Goal: Task Accomplishment & Management: Complete application form

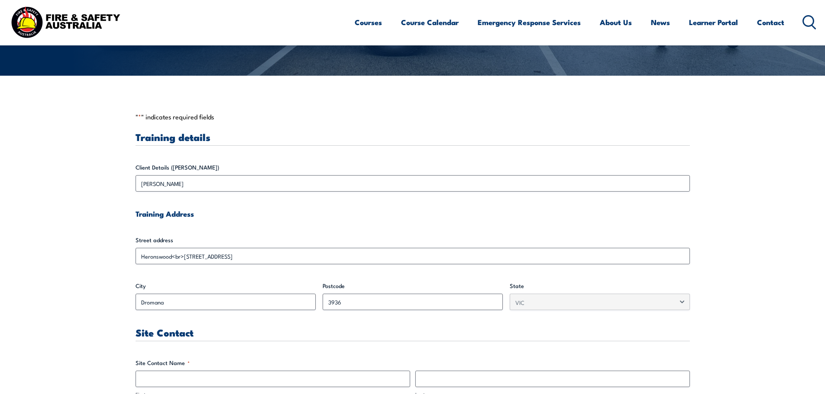
scroll to position [173, 0]
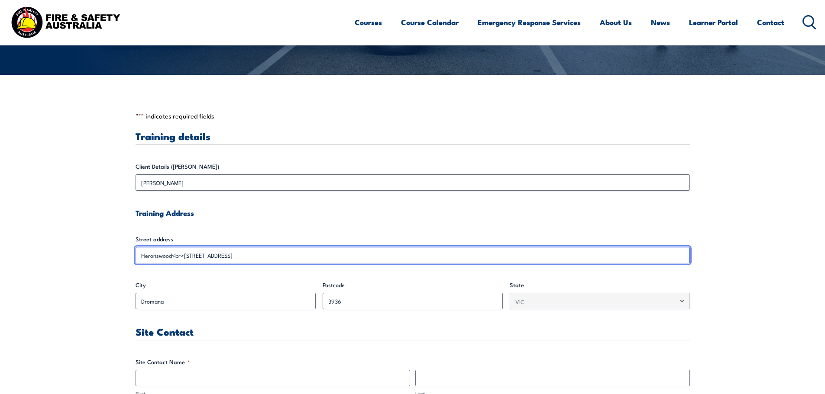
click at [184, 256] on input "Heronswood<br>[STREET_ADDRESS]" at bounding box center [413, 255] width 554 height 16
click at [182, 256] on input "Heronswood<br>[STREET_ADDRESS]" at bounding box center [413, 255] width 554 height 16
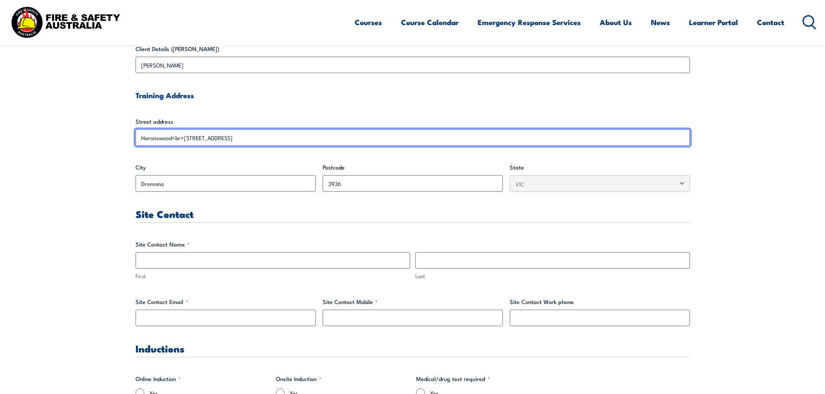
scroll to position [303, 0]
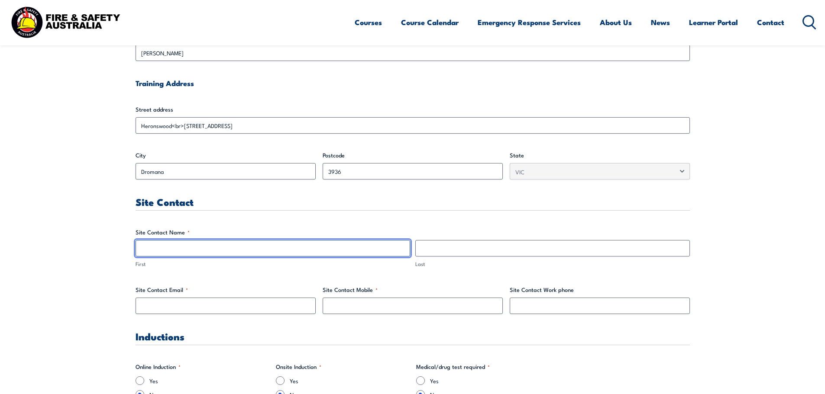
click at [206, 250] on input "First" at bounding box center [273, 248] width 274 height 16
type input "[PERSON_NAME]"
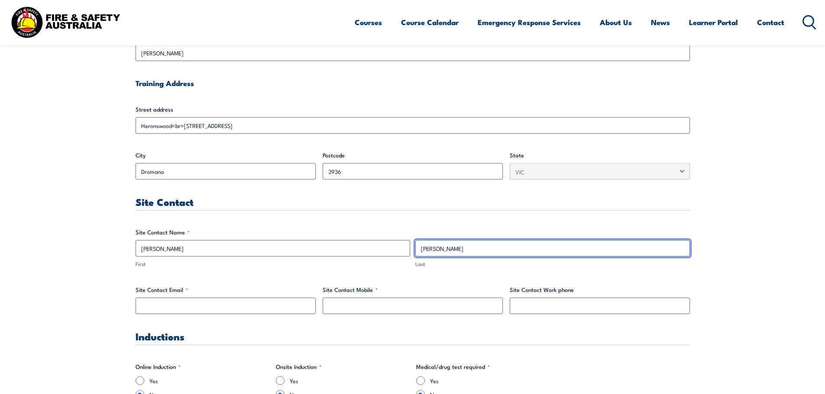
type input "0400883011"
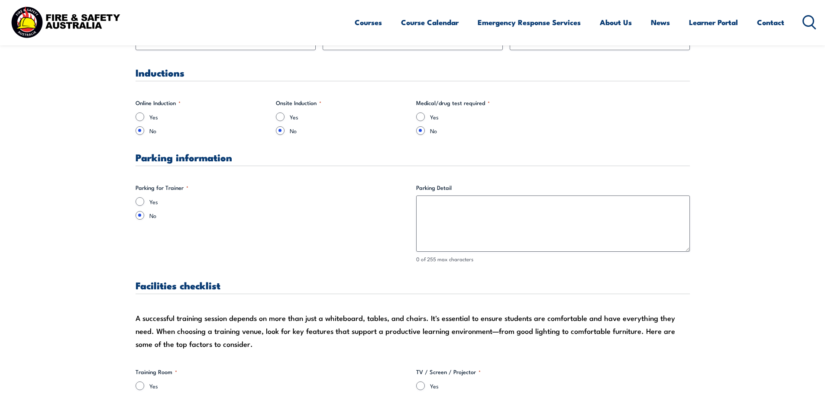
scroll to position [606, 0]
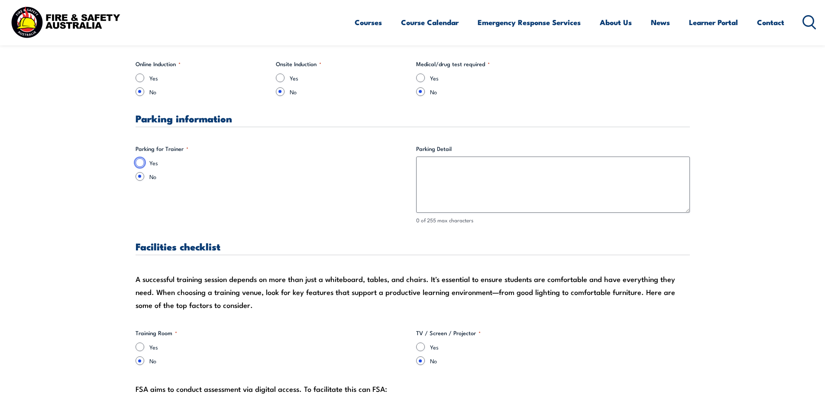
click at [137, 161] on input "Yes" at bounding box center [140, 162] width 9 height 9
radio input "true"
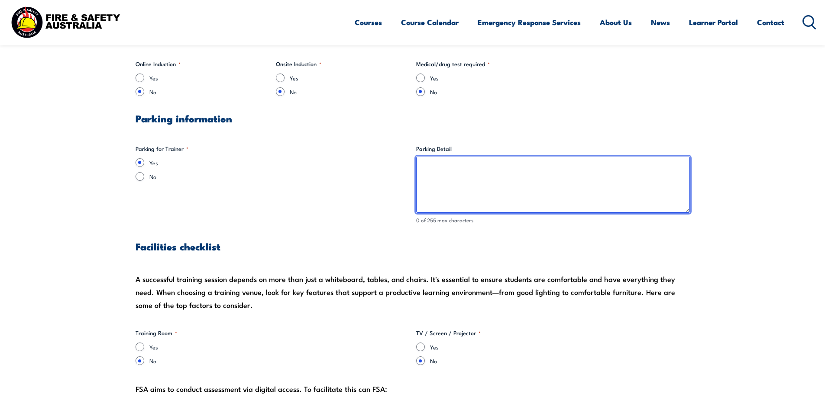
click at [443, 172] on textarea "Parking Detail" at bounding box center [553, 185] width 274 height 56
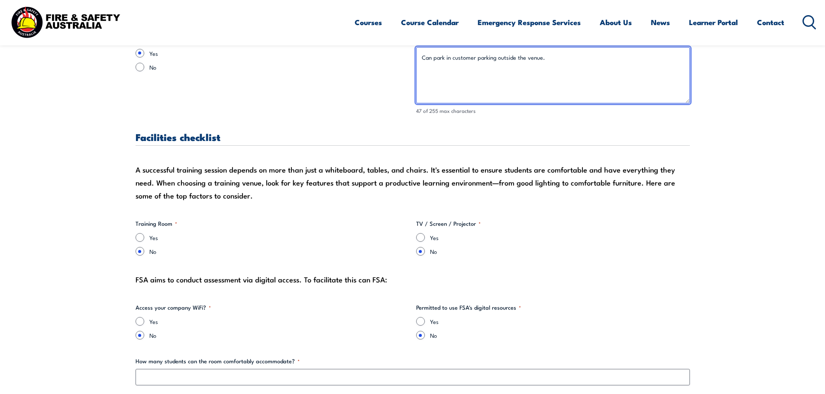
scroll to position [736, 0]
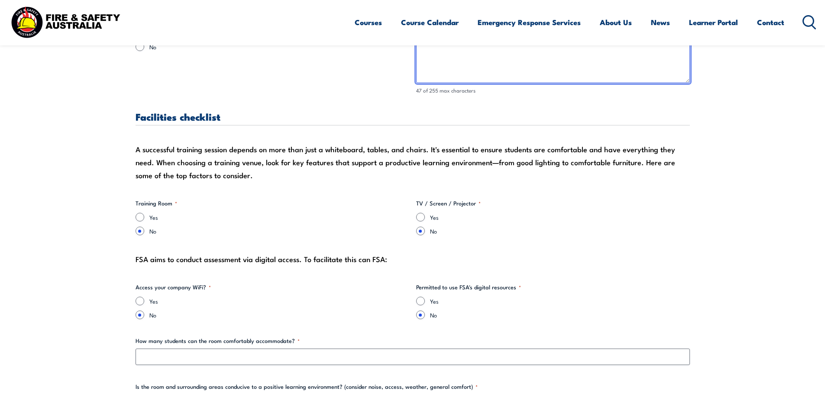
type textarea "Can park in customer parking outside the venue."
click at [142, 215] on input "Yes" at bounding box center [140, 217] width 9 height 9
radio input "true"
click at [422, 221] on input "Yes" at bounding box center [420, 217] width 9 height 9
radio input "true"
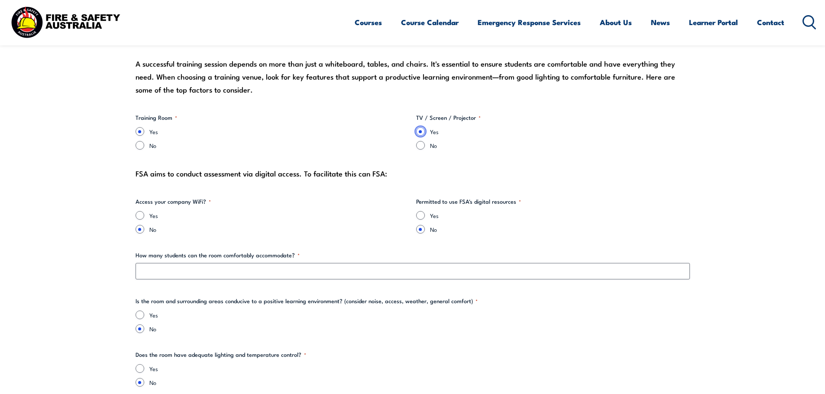
scroll to position [823, 0]
click at [141, 214] on input "Yes" at bounding box center [140, 214] width 9 height 9
radio input "true"
click at [419, 213] on input "Yes" at bounding box center [420, 214] width 9 height 9
radio input "true"
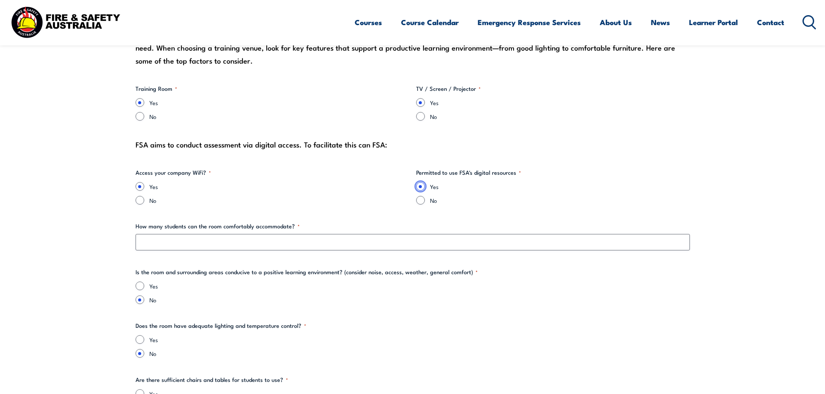
scroll to position [866, 0]
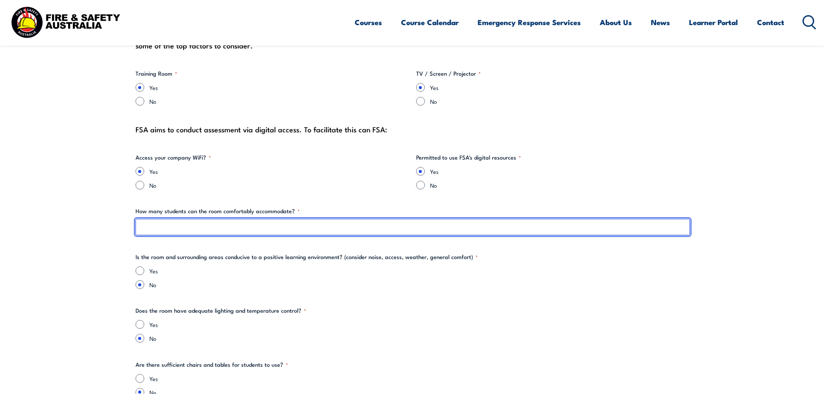
click at [274, 230] on input "How many students can the room comfortably accommodate? *" at bounding box center [413, 227] width 554 height 16
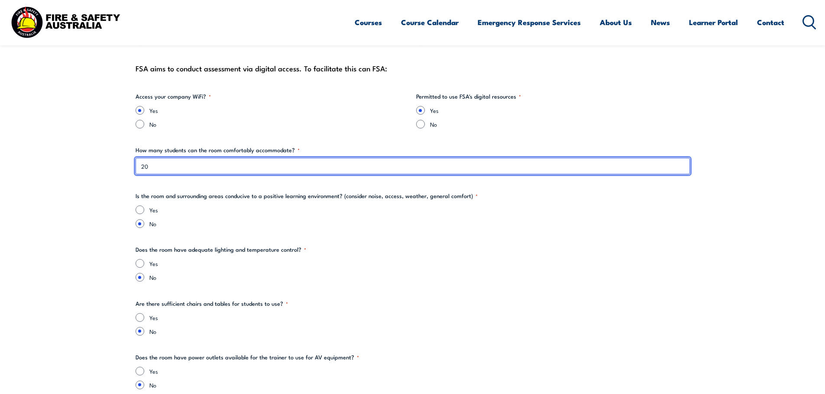
scroll to position [953, 0]
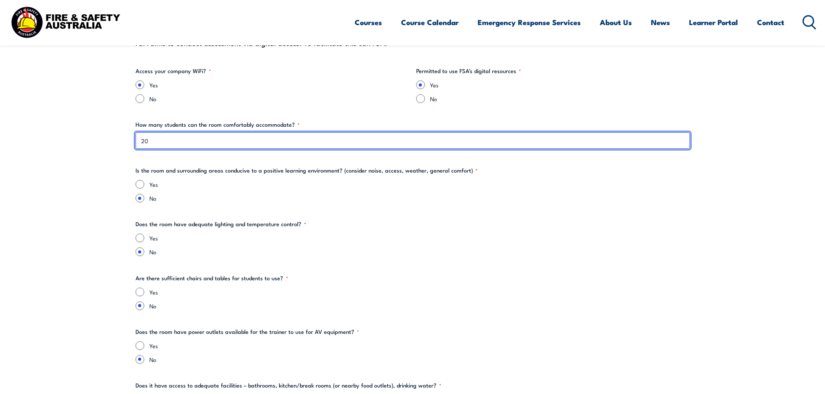
type input "20"
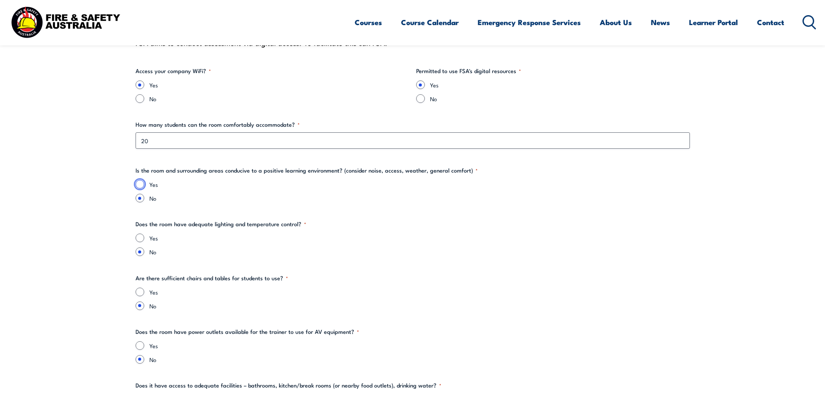
click at [138, 183] on input "Yes" at bounding box center [140, 184] width 9 height 9
radio input "true"
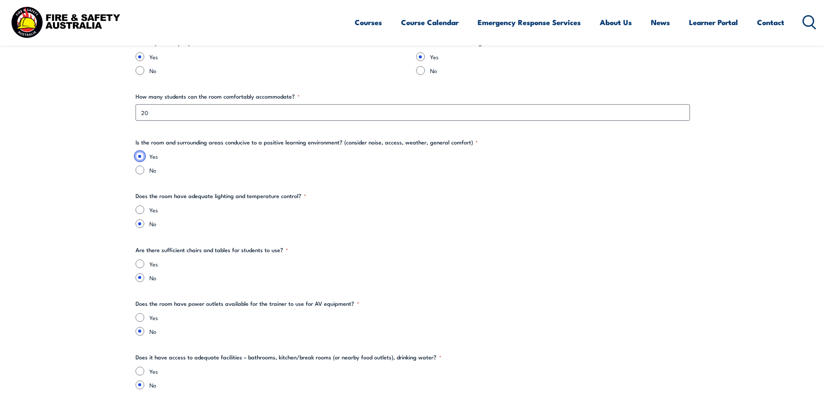
scroll to position [996, 0]
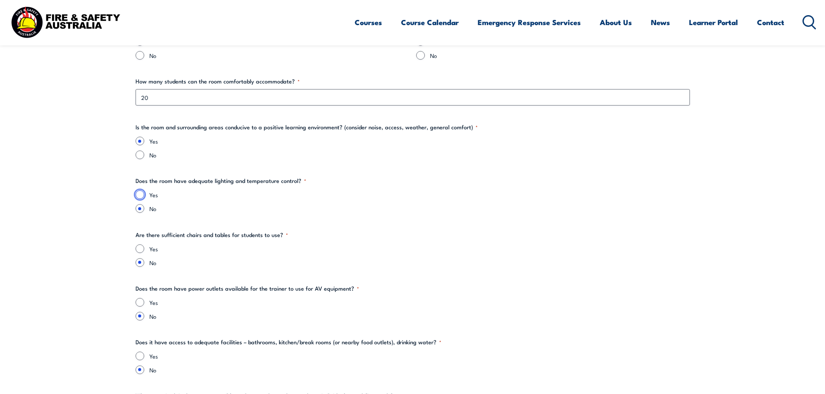
click at [142, 197] on input "Yes" at bounding box center [140, 195] width 9 height 9
radio input "true"
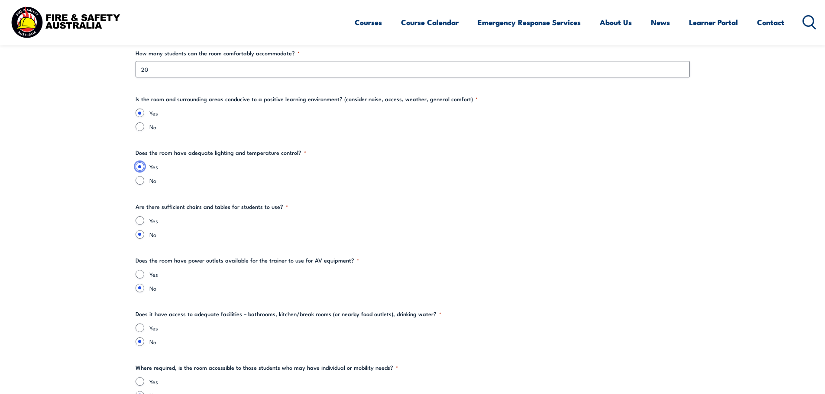
scroll to position [1039, 0]
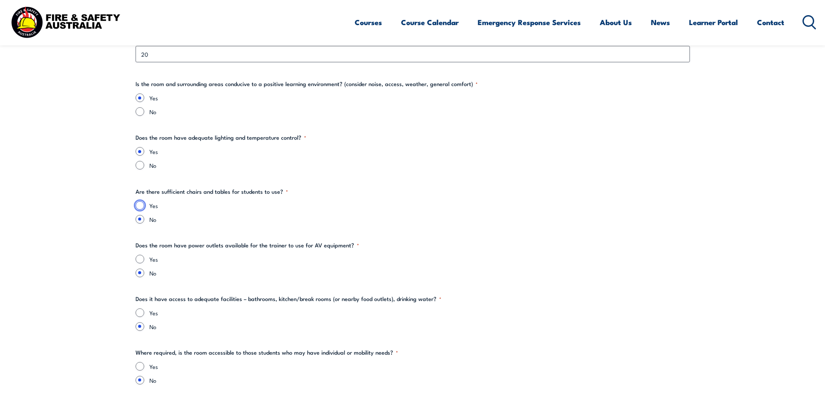
click at [139, 206] on input "Yes" at bounding box center [140, 205] width 9 height 9
radio input "true"
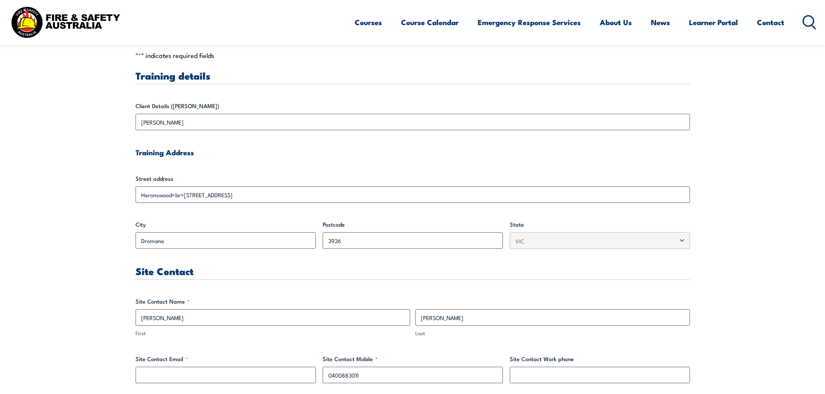
scroll to position [260, 0]
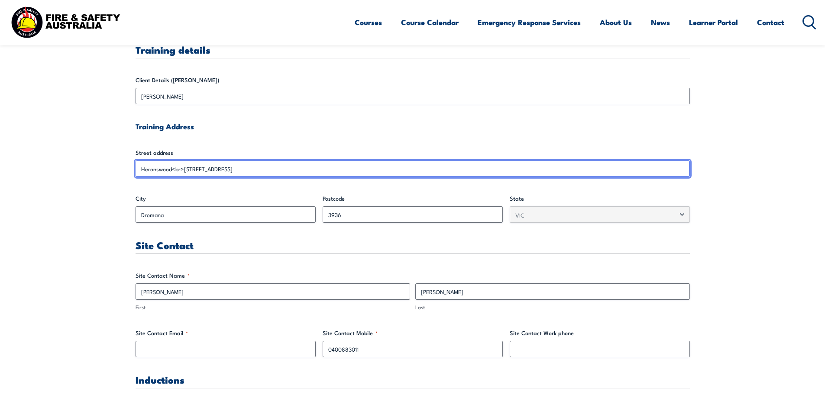
click at [181, 170] on input "Heronswood<br>[STREET_ADDRESS]" at bounding box center [413, 169] width 554 height 16
click at [179, 169] on input "Heronswood<br>[STREET_ADDRESS]" at bounding box center [413, 169] width 554 height 16
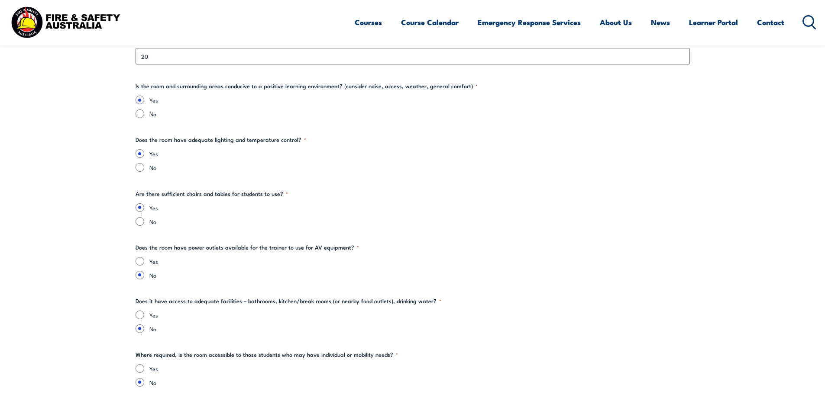
scroll to position [1039, 0]
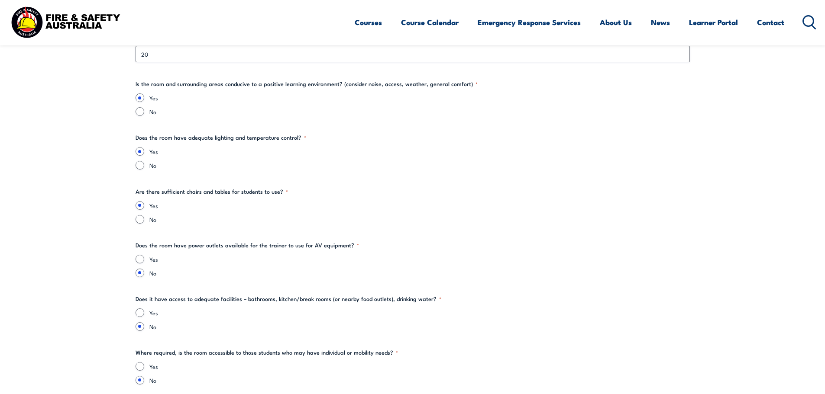
click at [138, 255] on div "Yes" at bounding box center [413, 259] width 554 height 9
click at [139, 259] on input "Yes" at bounding box center [140, 259] width 9 height 9
radio input "true"
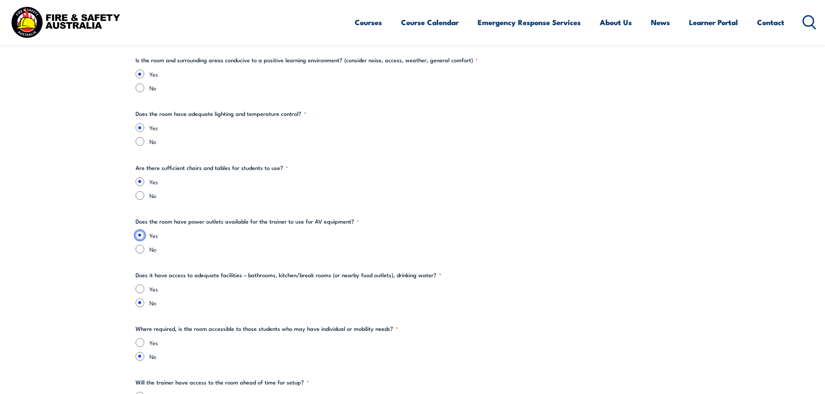
scroll to position [1082, 0]
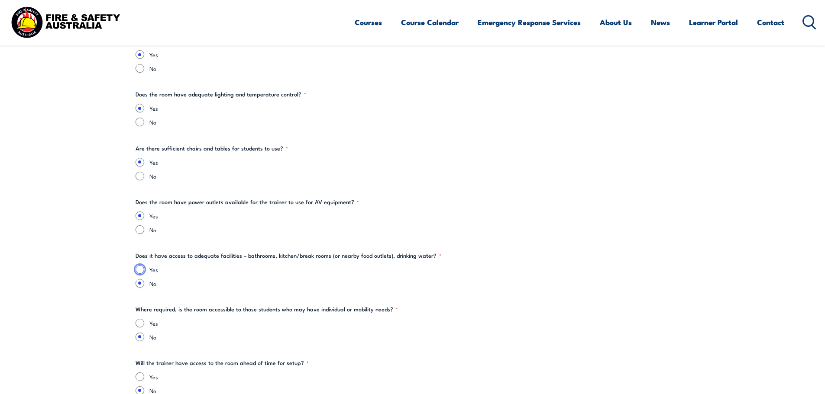
click at [138, 273] on input "Yes" at bounding box center [140, 269] width 9 height 9
radio input "true"
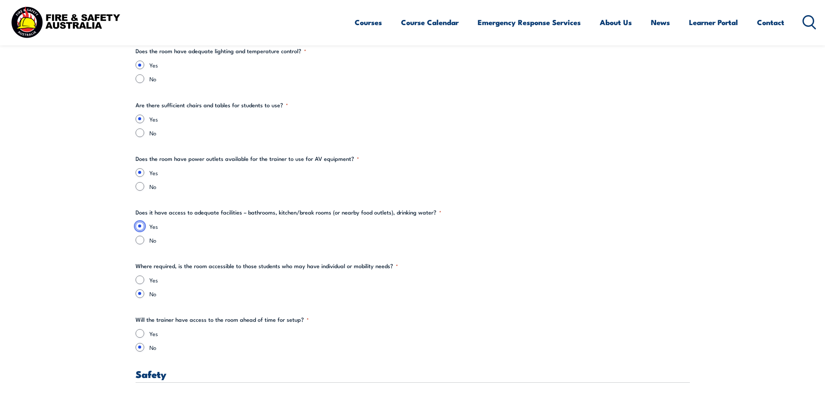
scroll to position [1169, 0]
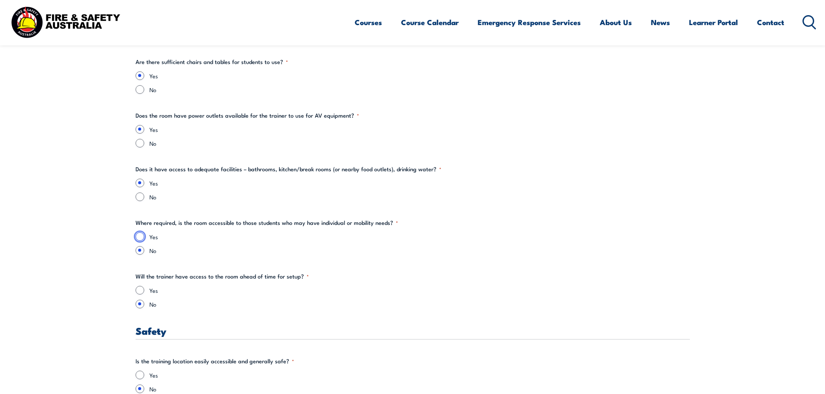
click at [139, 233] on input "Yes" at bounding box center [140, 237] width 9 height 9
radio input "true"
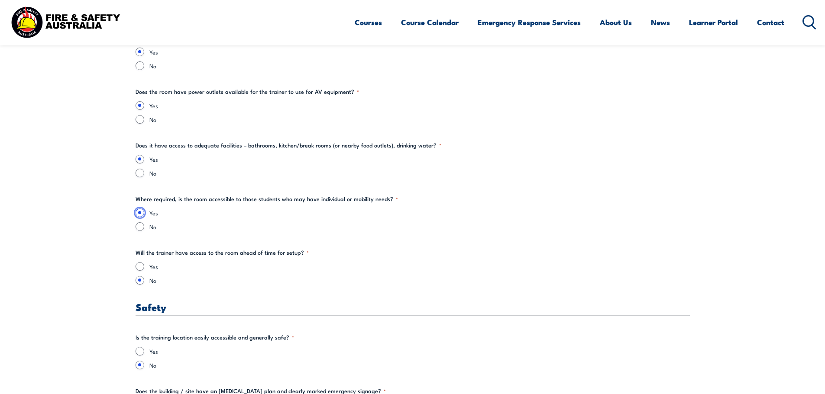
scroll to position [1212, 0]
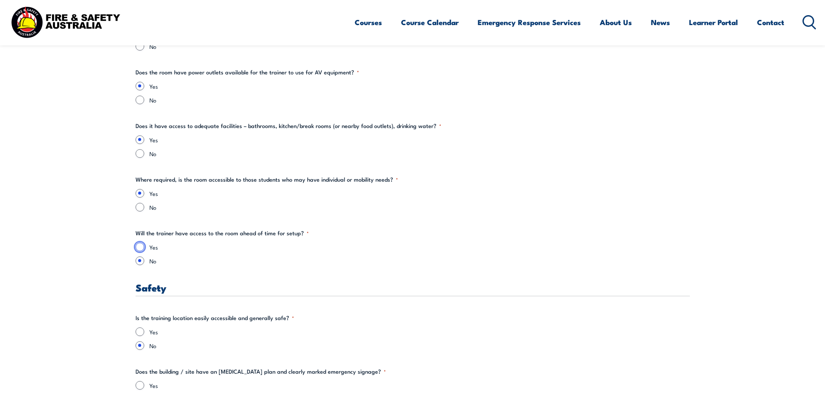
click at [140, 247] on input "Yes" at bounding box center [140, 247] width 9 height 9
radio input "true"
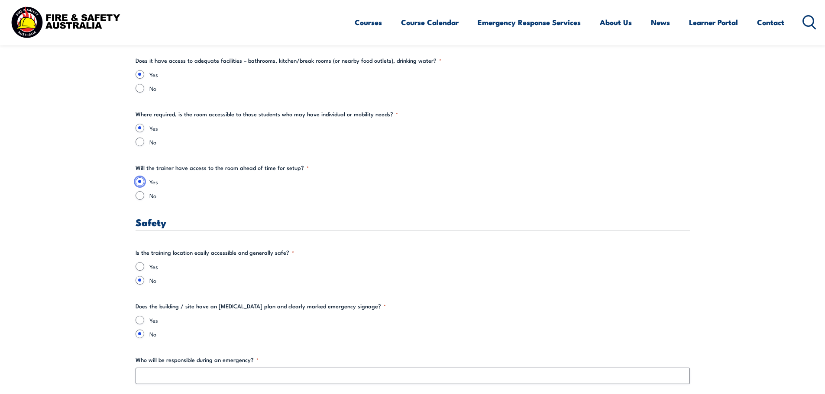
scroll to position [1299, 0]
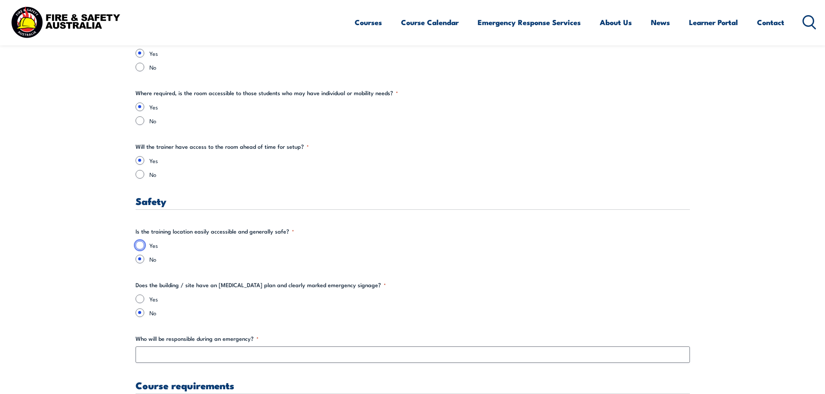
click at [139, 243] on input "Yes" at bounding box center [140, 245] width 9 height 9
radio input "true"
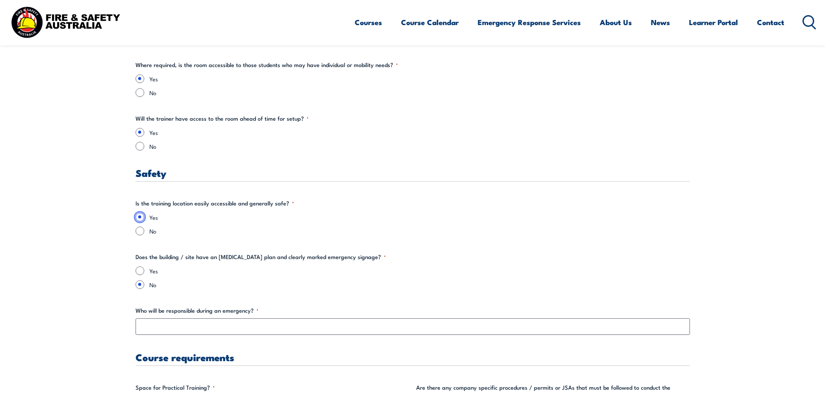
scroll to position [1342, 0]
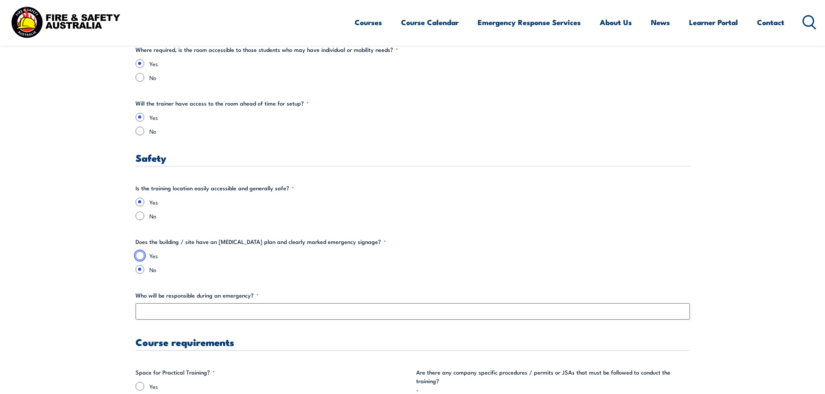
click at [140, 257] on input "Yes" at bounding box center [140, 256] width 9 height 9
radio input "true"
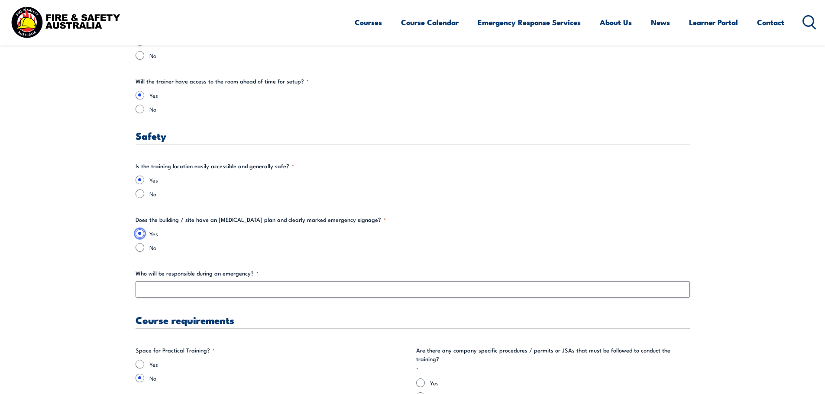
scroll to position [1385, 0]
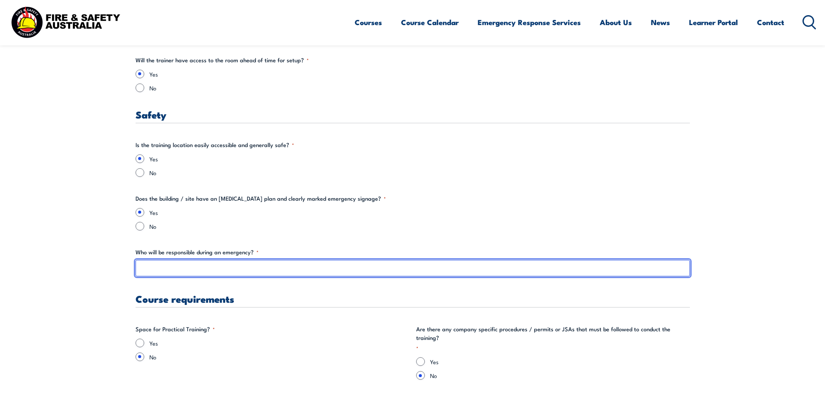
click at [222, 265] on input "Who will be responsible during an emergency? *" at bounding box center [413, 268] width 554 height 16
click at [361, 269] on input "The Retail Manager and/or the Head Gardener for Heronswood" at bounding box center [413, 268] width 554 height 16
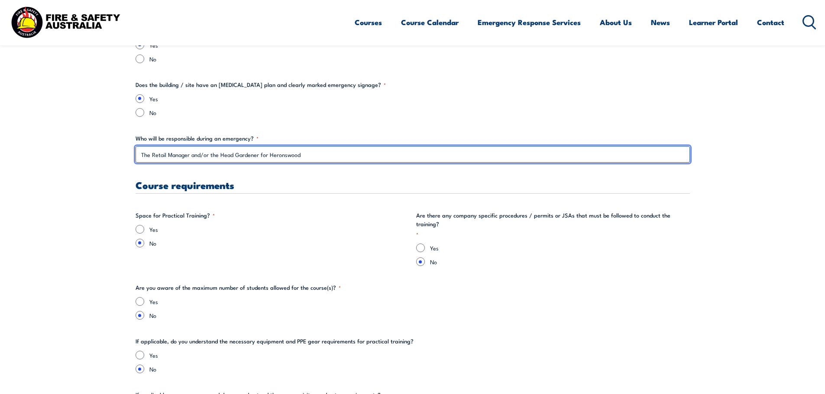
scroll to position [1515, 0]
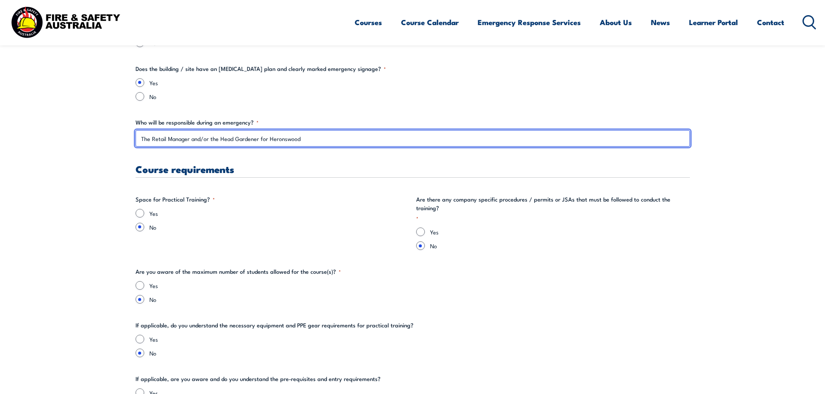
type input "The Retail Manager and/or the Head Gardener for Heronswood"
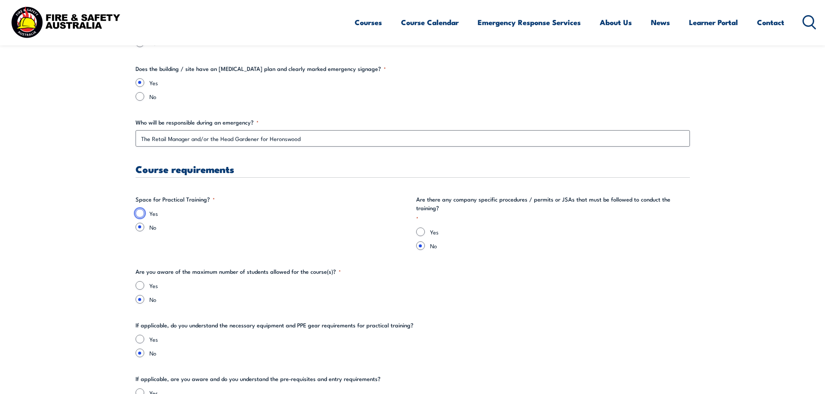
click at [139, 213] on input "Yes" at bounding box center [140, 213] width 9 height 9
radio input "true"
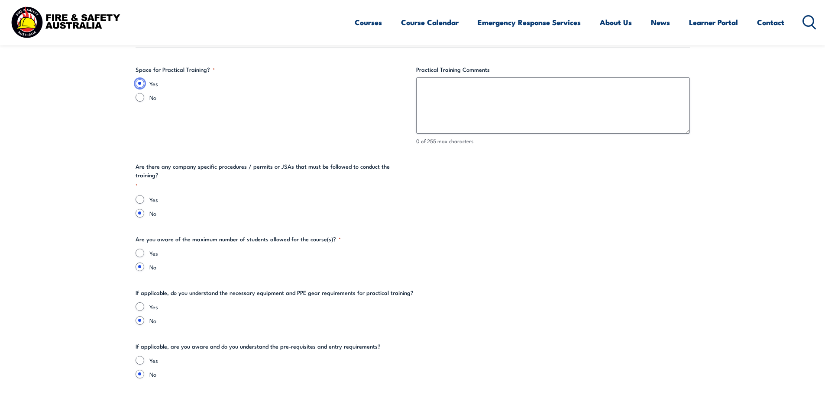
scroll to position [1689, 0]
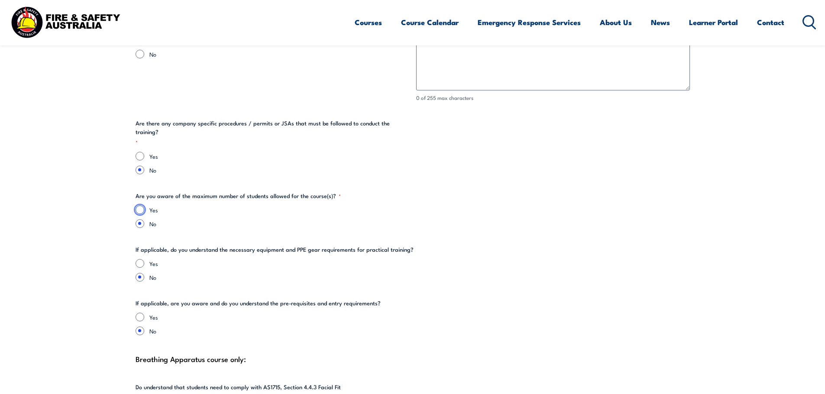
click at [138, 206] on input "Yes" at bounding box center [140, 210] width 9 height 9
radio input "true"
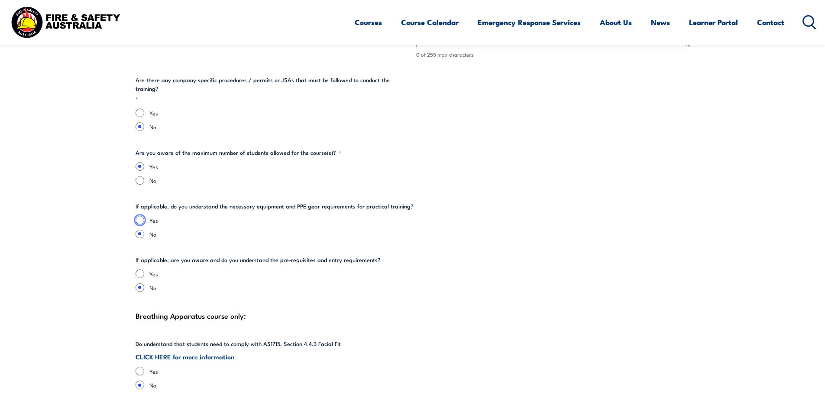
click at [140, 216] on input "Yes" at bounding box center [140, 220] width 9 height 9
radio input "true"
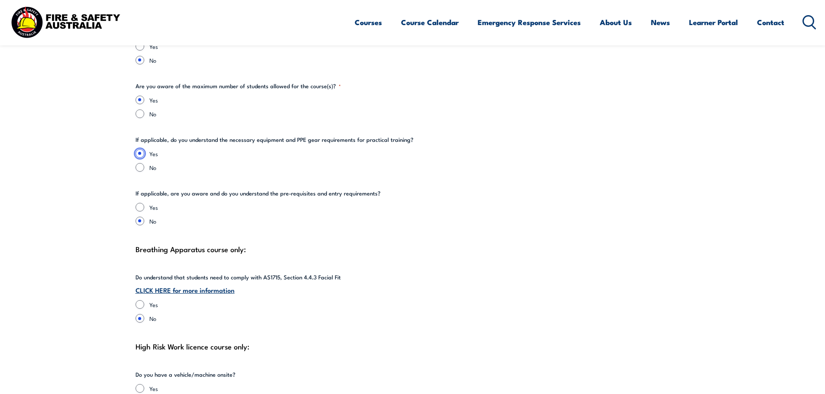
scroll to position [1818, 0]
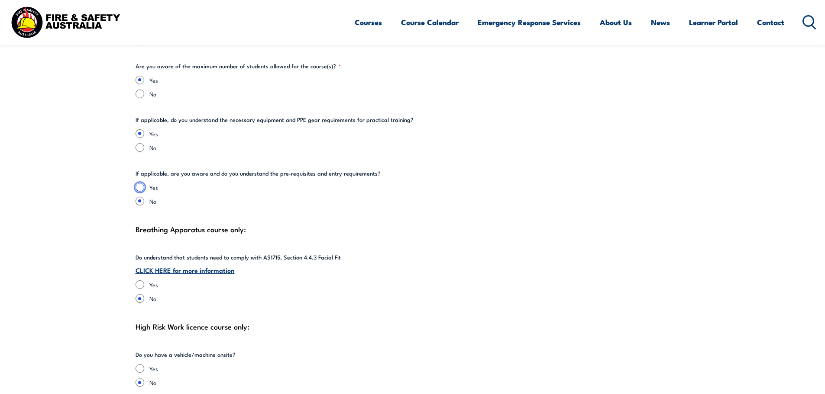
click at [137, 183] on input "Yes" at bounding box center [140, 187] width 9 height 9
radio input "true"
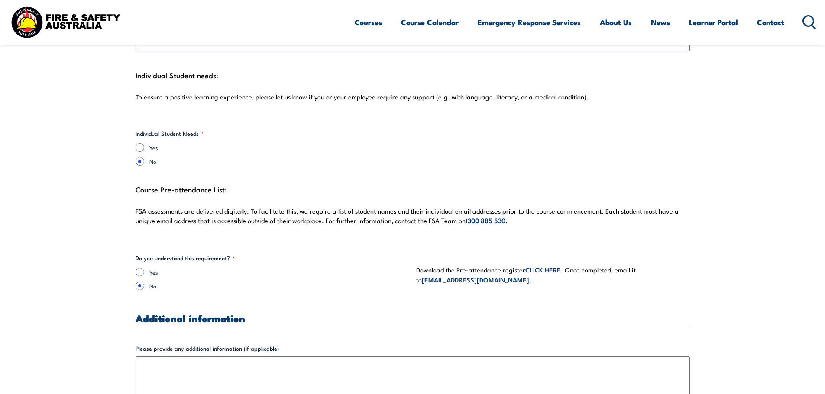
scroll to position [2251, 0]
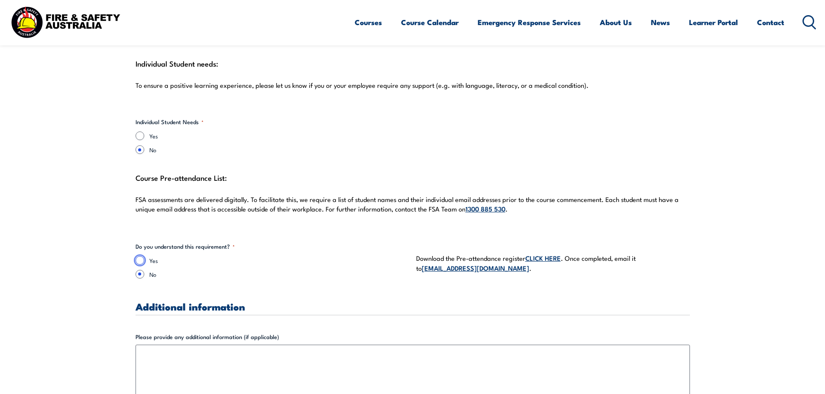
click at [136, 256] on input "Yes" at bounding box center [140, 260] width 9 height 9
radio input "true"
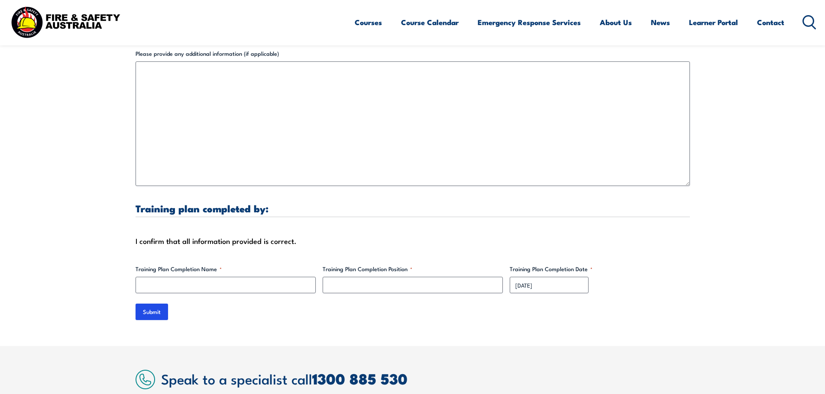
scroll to position [2554, 0]
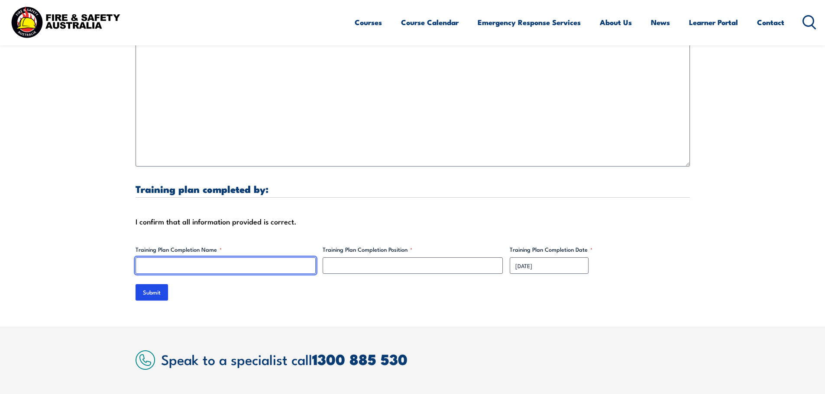
click at [206, 258] on input "Training Plan Completion Name *" at bounding box center [226, 266] width 180 height 16
type input "[PERSON_NAME]"
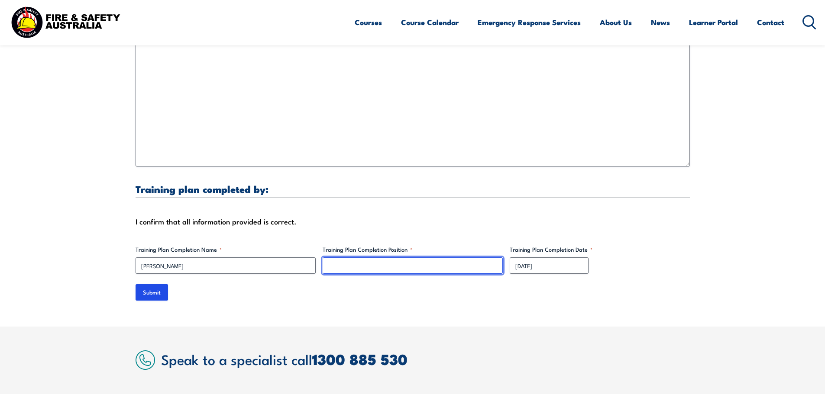
click at [341, 258] on input "Training Plan Completion Position *" at bounding box center [413, 266] width 180 height 16
click at [436, 261] on input "Training Plan Completion Position *" at bounding box center [413, 266] width 180 height 16
type input "H"
type input "Operations Manager"
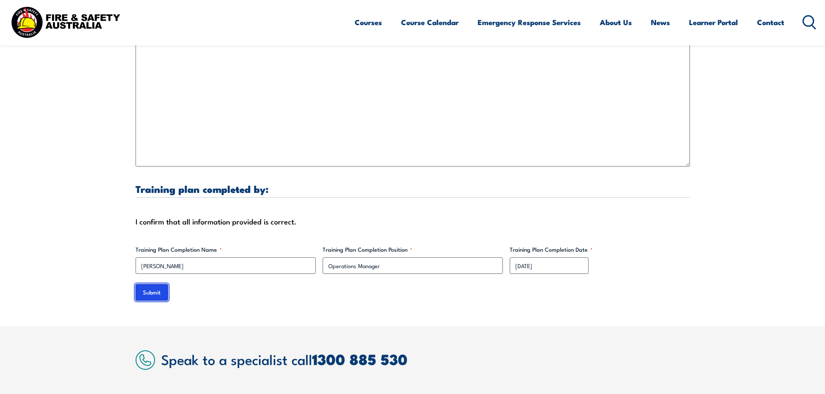
click at [146, 284] on input "Submit" at bounding box center [152, 292] width 32 height 16
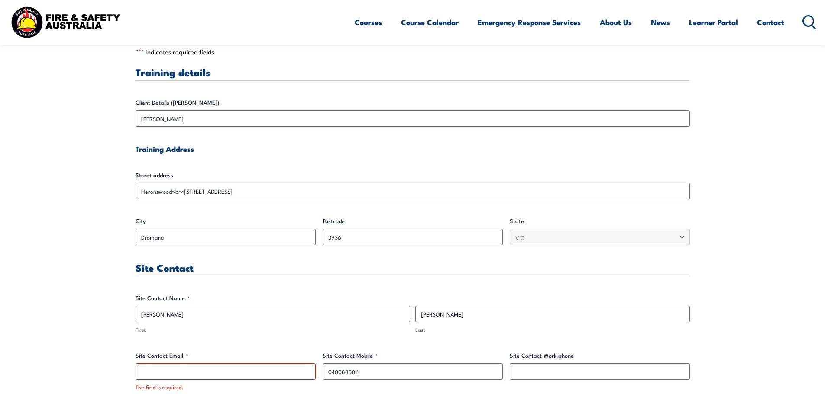
scroll to position [394, 0]
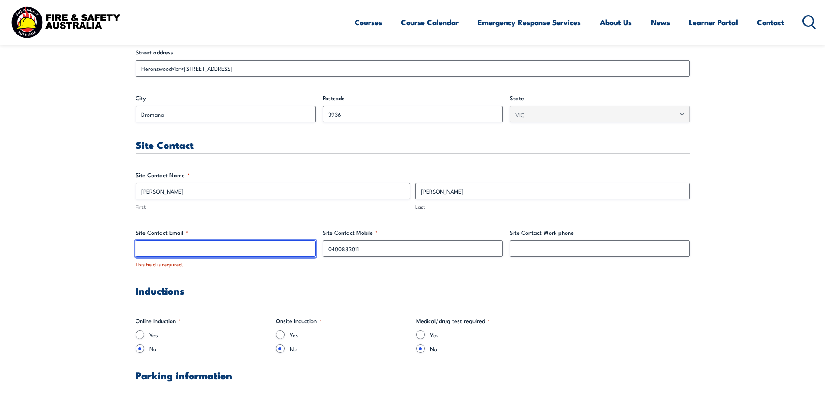
click at [234, 249] on input "Site Contact Email *" at bounding box center [226, 249] width 180 height 16
type input "[EMAIL_ADDRESS][DOMAIN_NAME]"
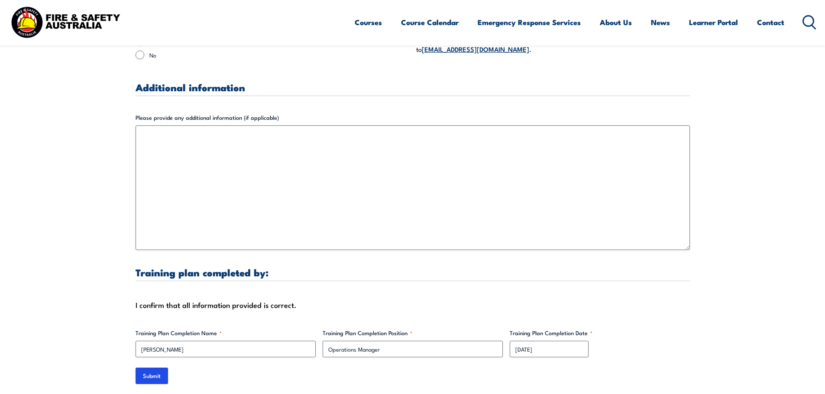
scroll to position [2688, 0]
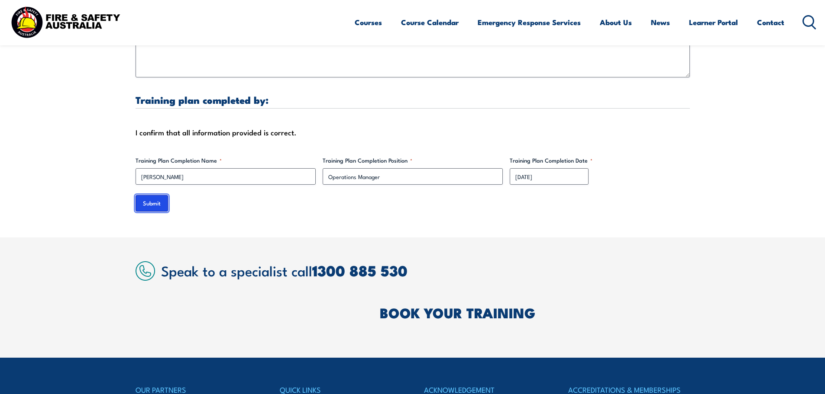
click at [161, 197] on input "Submit" at bounding box center [152, 203] width 32 height 16
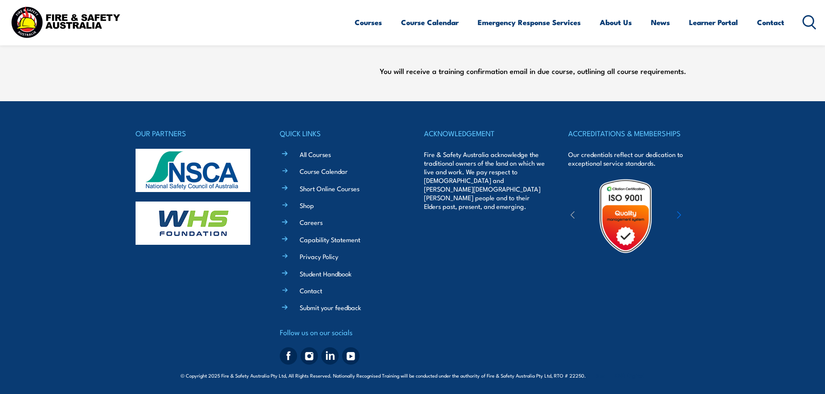
scroll to position [425, 0]
